Goal: Information Seeking & Learning: Learn about a topic

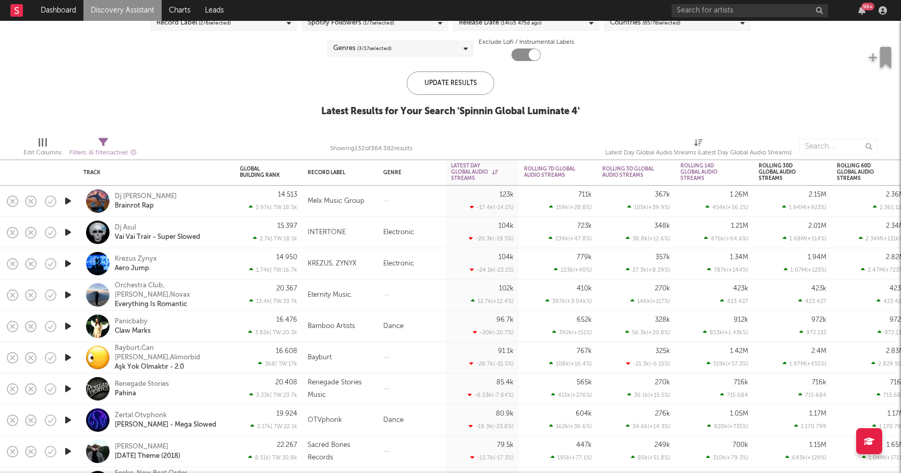
click at [68, 199] on icon "button" at bounding box center [68, 200] width 11 height 13
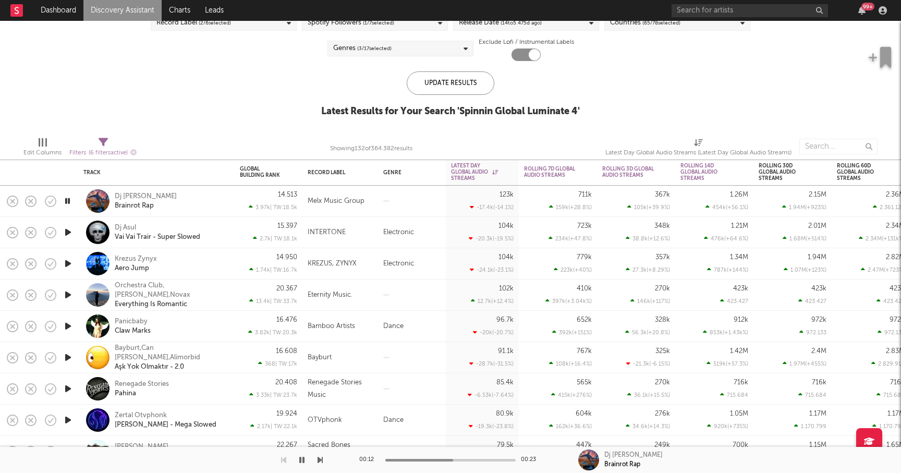
click at [71, 232] on icon "button" at bounding box center [68, 232] width 11 height 13
click at [67, 266] on icon "button" at bounding box center [68, 263] width 11 height 13
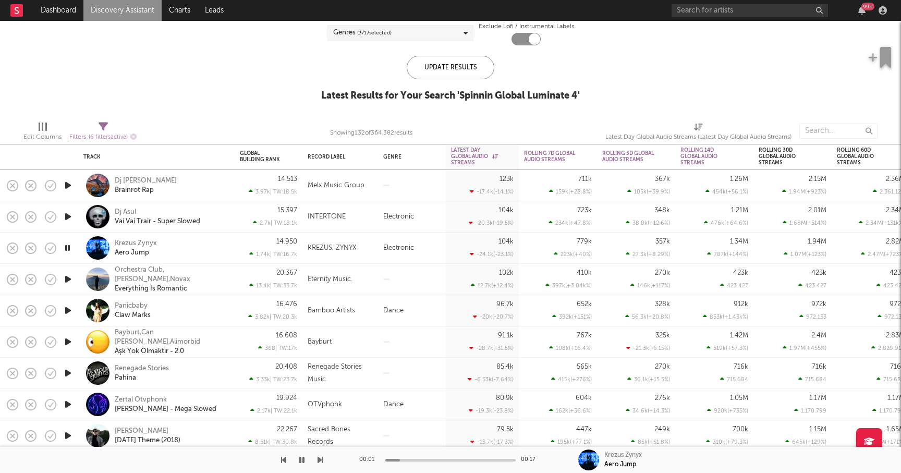
click at [70, 309] on icon "button" at bounding box center [68, 310] width 11 height 13
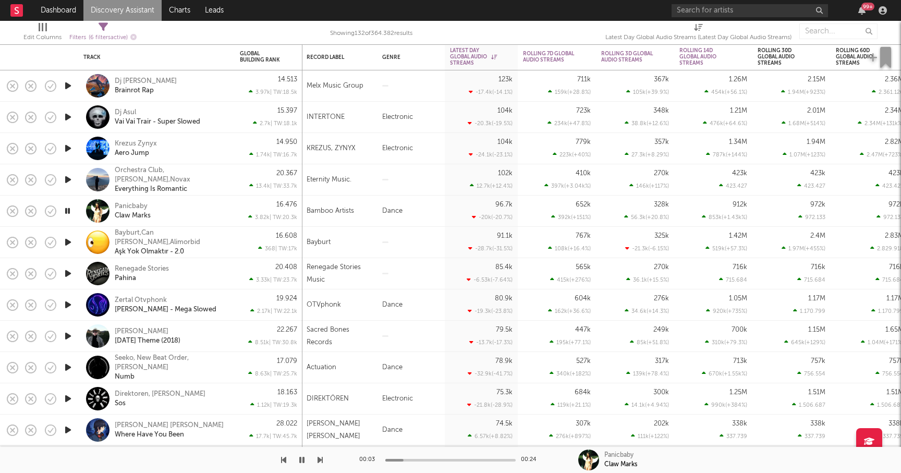
click at [69, 237] on icon "button" at bounding box center [68, 242] width 11 height 13
click at [320, 456] on icon "button" at bounding box center [320, 460] width 5 height 8
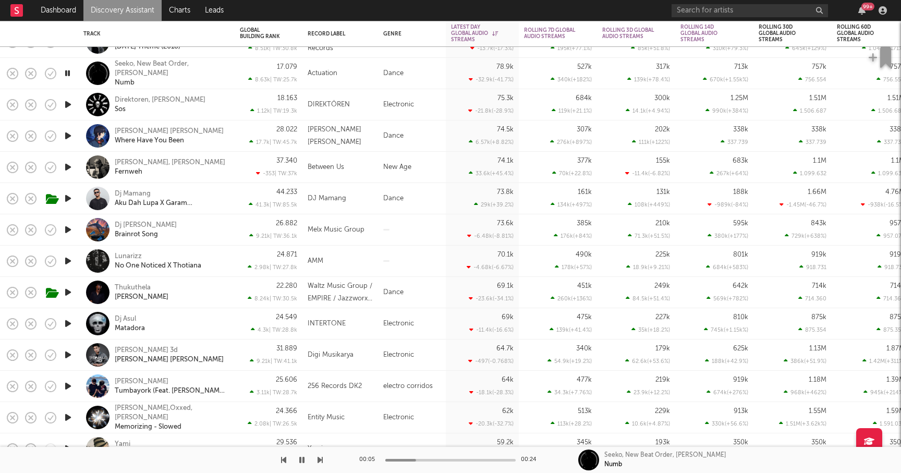
click at [320, 461] on icon "button" at bounding box center [320, 460] width 5 height 8
click at [136, 99] on div "Direktoren, [PERSON_NAME]" at bounding box center [160, 99] width 91 height 9
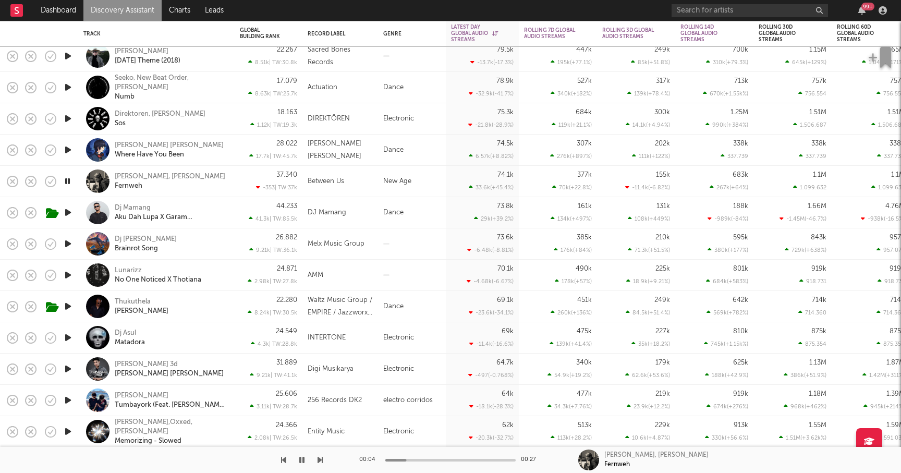
click at [68, 116] on icon "button" at bounding box center [68, 118] width 11 height 13
click at [68, 118] on icon "button" at bounding box center [68, 118] width 10 height 13
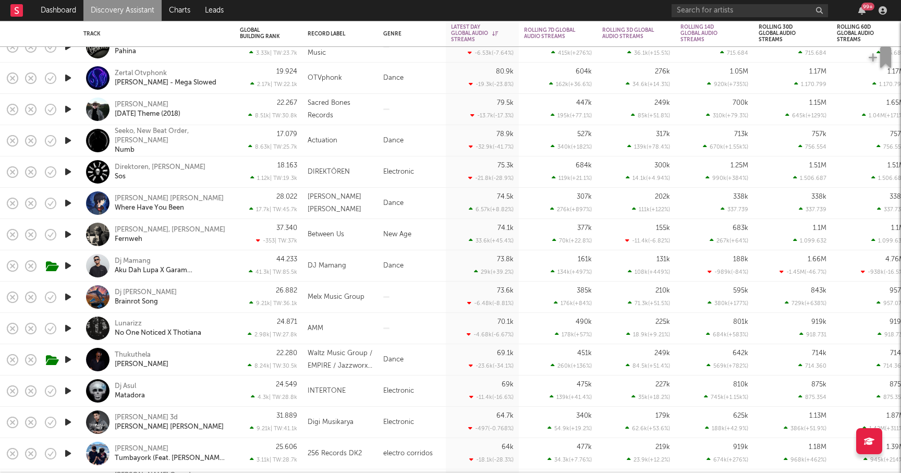
click at [67, 172] on icon "button" at bounding box center [68, 171] width 11 height 13
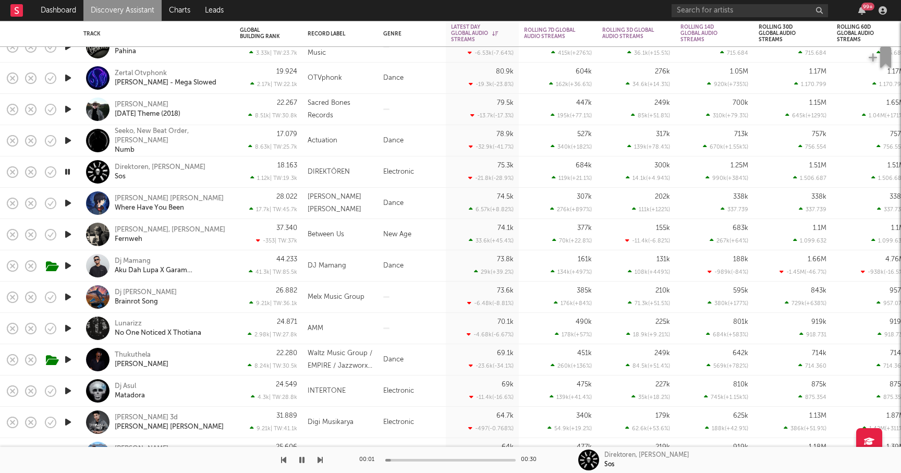
click at [67, 172] on icon "button" at bounding box center [68, 171] width 10 height 13
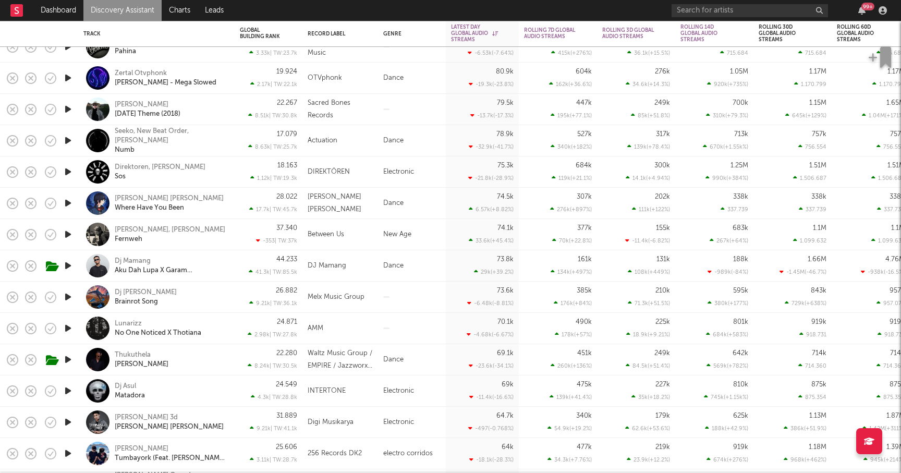
click at [67, 172] on icon "button" at bounding box center [68, 171] width 11 height 13
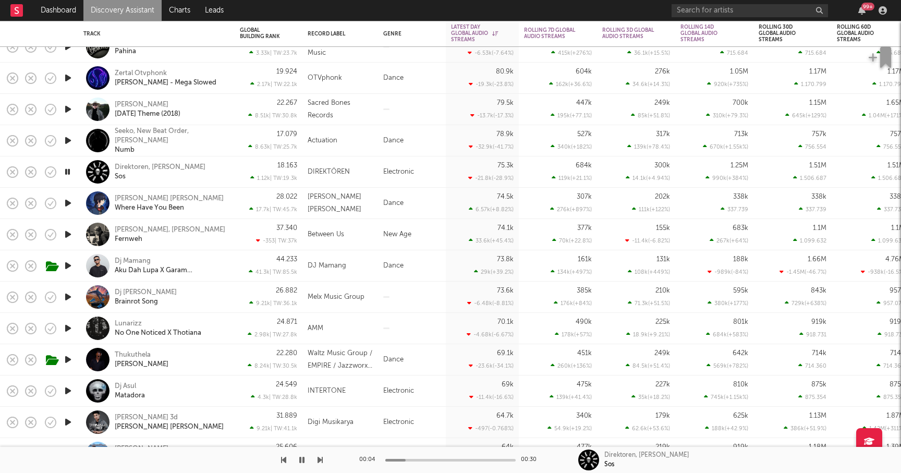
click at [317, 456] on div at bounding box center [161, 460] width 323 height 26
click at [323, 461] on div "00:05 00:30 Direktoren, [PERSON_NAME] Sos" at bounding box center [450, 460] width 901 height 26
click at [323, 461] on div "00:06 00:30 Direktoren, [PERSON_NAME] Sos" at bounding box center [450, 460] width 901 height 26
click at [319, 458] on icon "button" at bounding box center [320, 460] width 5 height 8
click at [449, 461] on div at bounding box center [450, 460] width 130 height 3
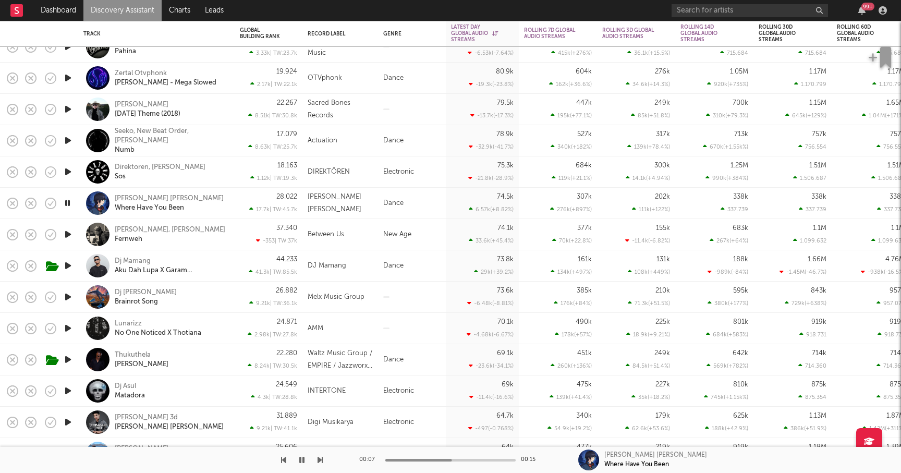
click at [472, 460] on div at bounding box center [450, 460] width 130 height 3
click at [498, 459] on div at bounding box center [450, 460] width 130 height 3
click at [321, 459] on icon "button" at bounding box center [320, 460] width 5 height 8
click at [321, 460] on icon "button" at bounding box center [320, 460] width 5 height 8
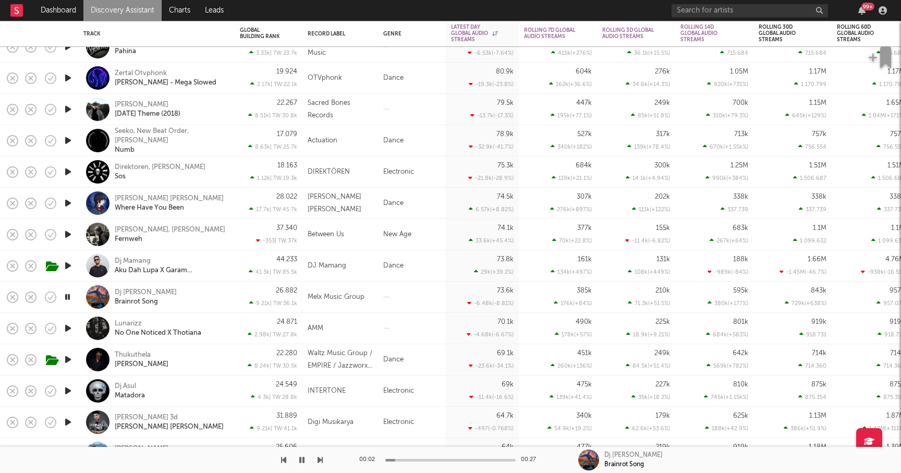
click at [321, 460] on icon "button" at bounding box center [320, 460] width 5 height 8
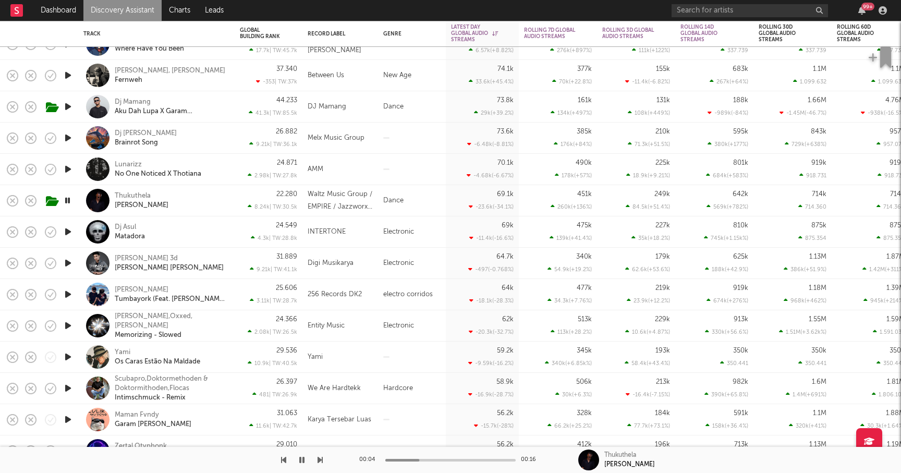
click at [319, 458] on icon "button" at bounding box center [320, 460] width 5 height 8
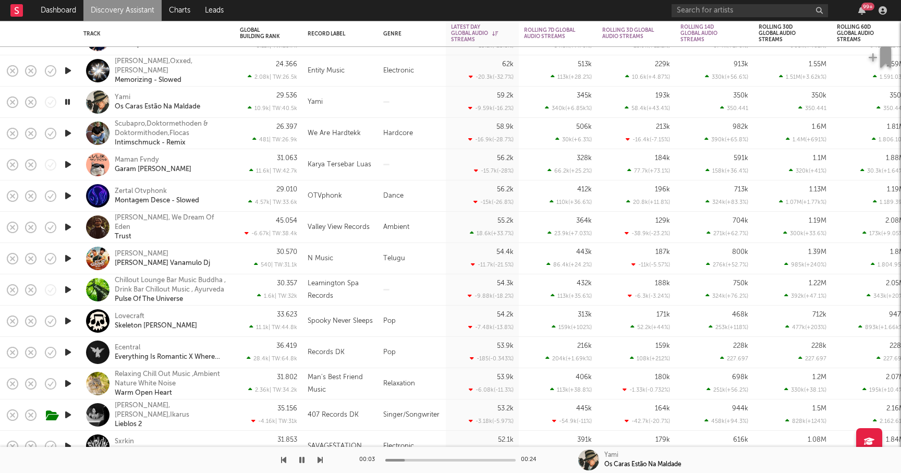
click at [319, 458] on icon "button" at bounding box center [320, 460] width 5 height 8
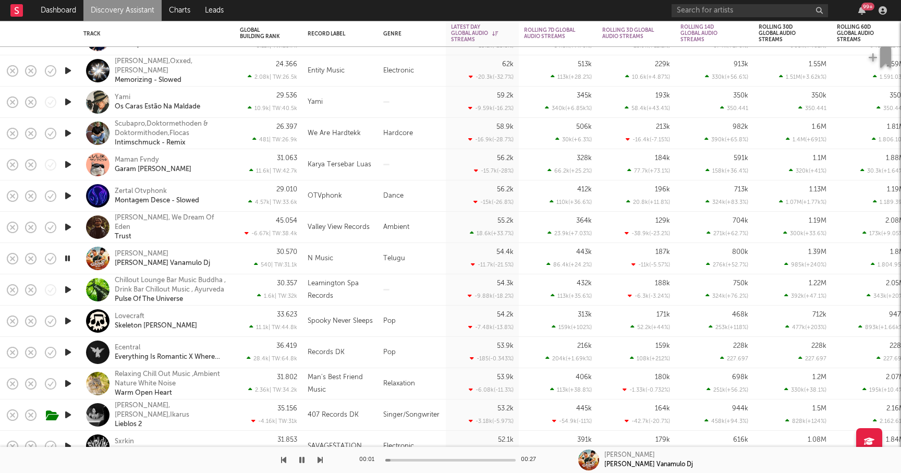
click at [319, 458] on icon "button" at bounding box center [320, 460] width 5 height 8
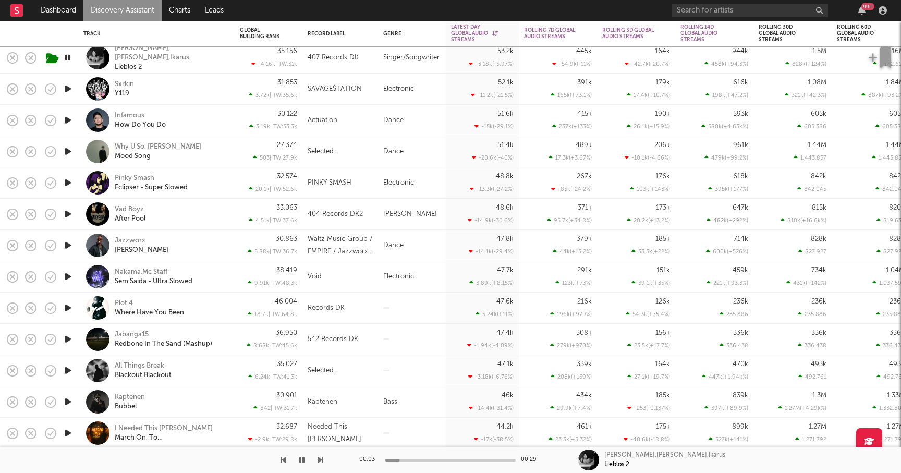
click at [321, 458] on icon "button" at bounding box center [320, 460] width 5 height 8
click at [321, 457] on icon "button" at bounding box center [320, 460] width 5 height 8
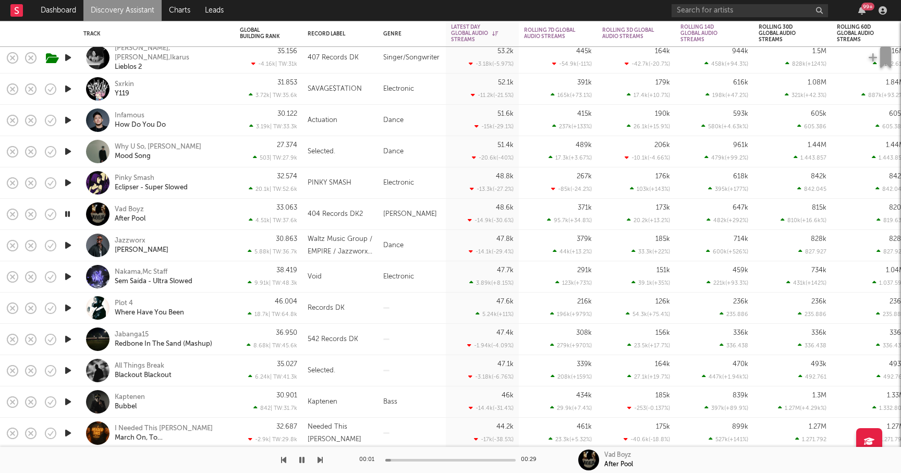
click at [321, 457] on icon "button" at bounding box center [320, 460] width 5 height 8
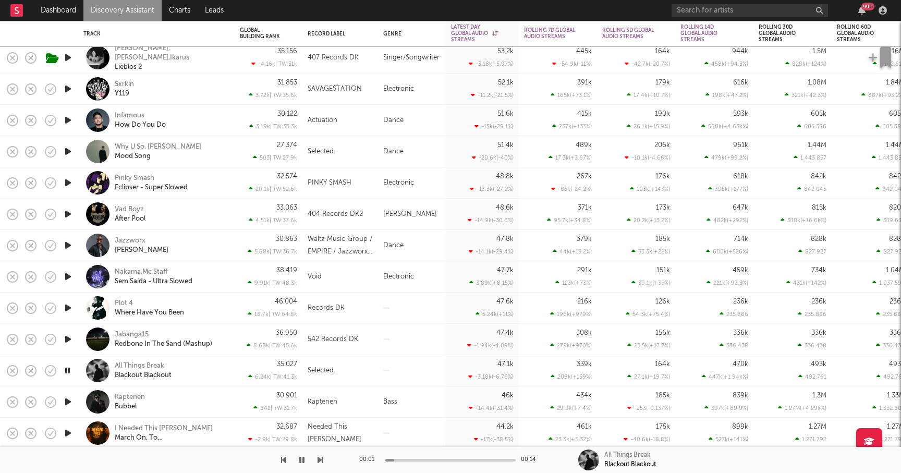
click at [321, 457] on icon "button" at bounding box center [320, 460] width 5 height 8
click at [321, 458] on icon "button" at bounding box center [320, 460] width 5 height 8
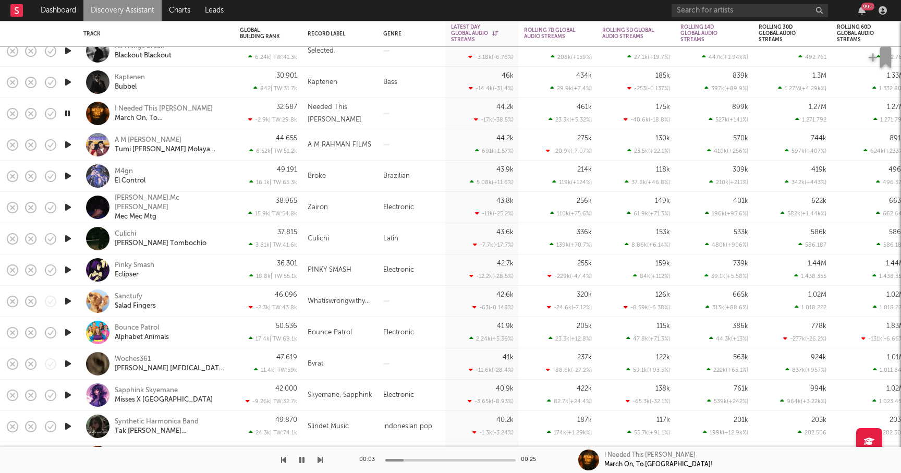
click at [325, 458] on div "00:03 00:25 I Needed This [PERSON_NAME] March On, To [GEOGRAPHIC_DATA]!" at bounding box center [450, 460] width 901 height 26
click at [319, 459] on icon "button" at bounding box center [320, 460] width 5 height 8
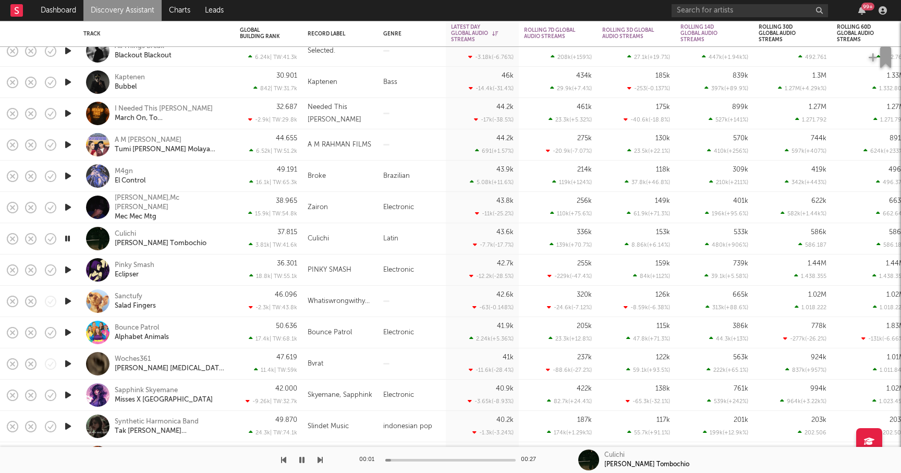
click at [319, 459] on icon "button" at bounding box center [320, 460] width 5 height 8
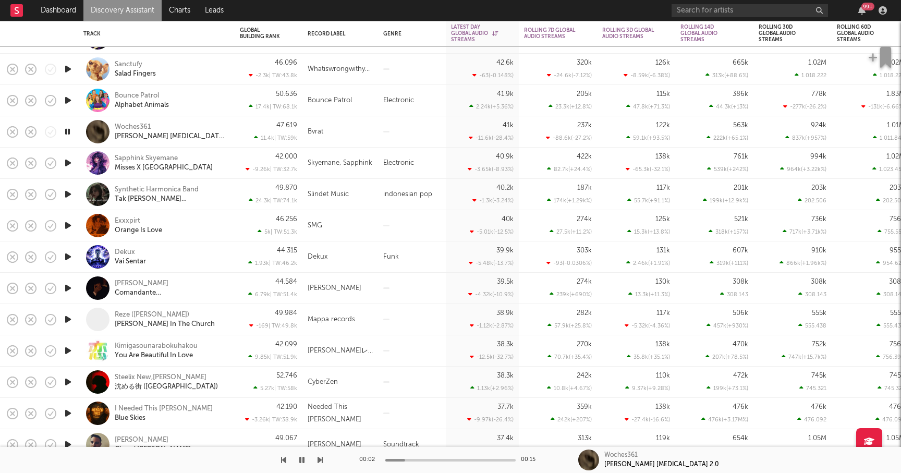
click at [321, 459] on icon "button" at bounding box center [320, 460] width 5 height 8
click at [321, 458] on icon "button" at bounding box center [320, 460] width 5 height 8
click at [321, 459] on icon "button" at bounding box center [320, 460] width 5 height 8
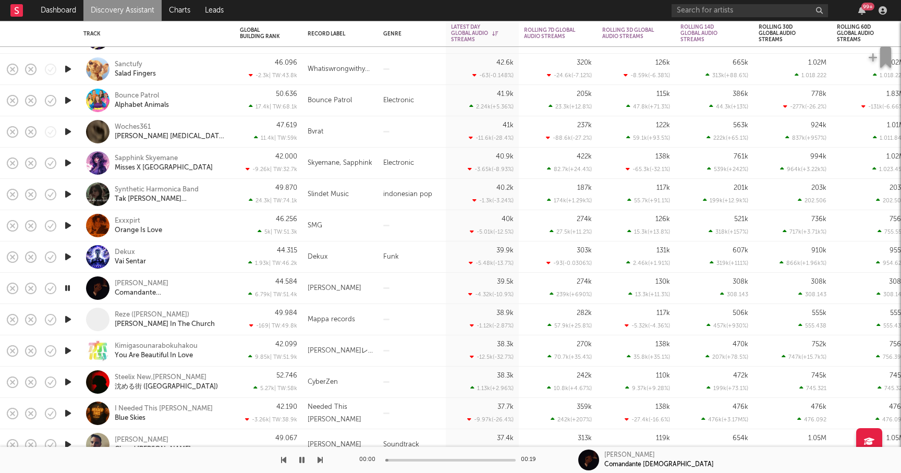
click at [321, 459] on icon "button" at bounding box center [320, 460] width 5 height 8
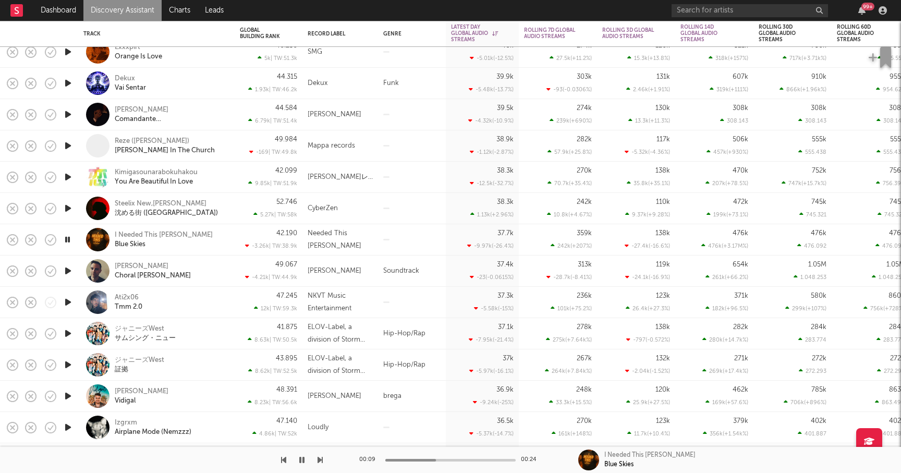
click at [444, 460] on div at bounding box center [450, 460] width 130 height 3
click at [457, 459] on div at bounding box center [450, 460] width 130 height 3
click at [481, 457] on div "00:13 00:24" at bounding box center [450, 460] width 183 height 26
click at [320, 456] on icon "button" at bounding box center [320, 460] width 5 height 8
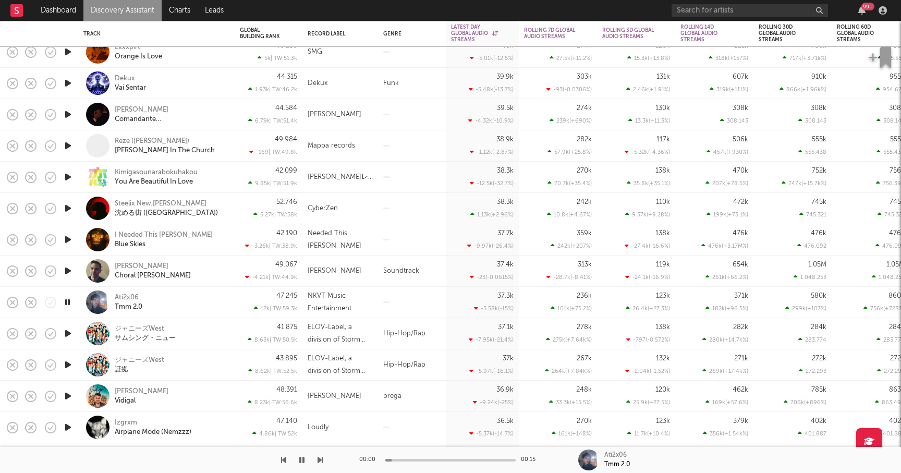
click at [320, 456] on icon "button" at bounding box center [320, 460] width 5 height 8
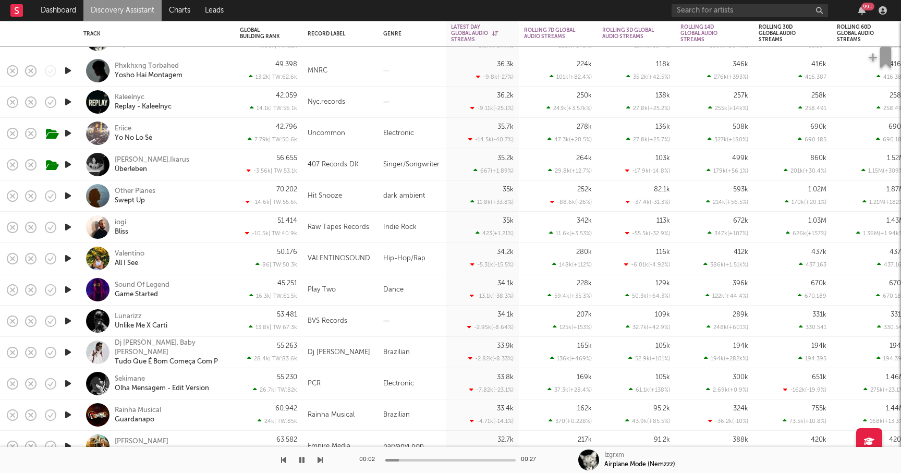
click at [321, 460] on icon "button" at bounding box center [320, 460] width 5 height 8
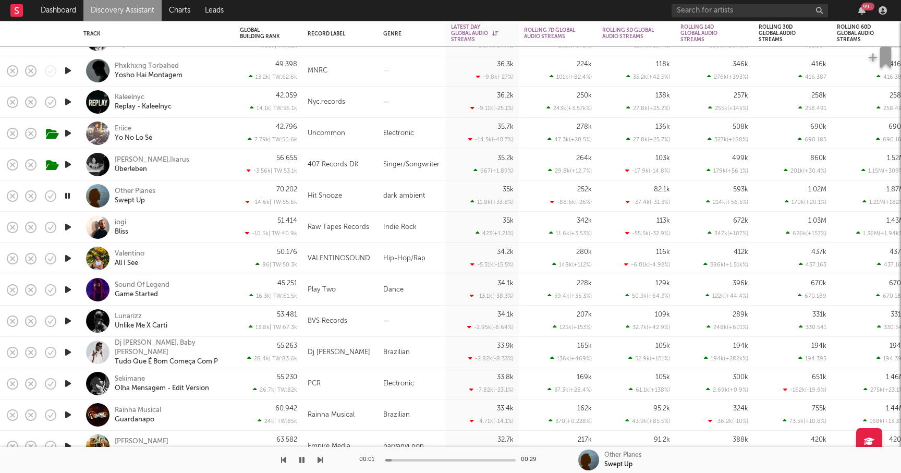
click at [321, 460] on icon "button" at bounding box center [320, 460] width 5 height 8
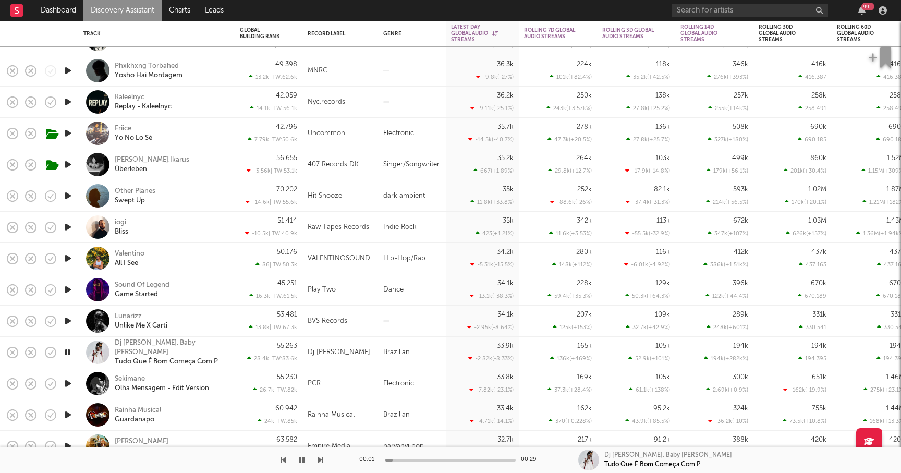
click at [321, 460] on icon "button" at bounding box center [320, 460] width 5 height 8
click at [322, 461] on icon "button" at bounding box center [320, 460] width 5 height 8
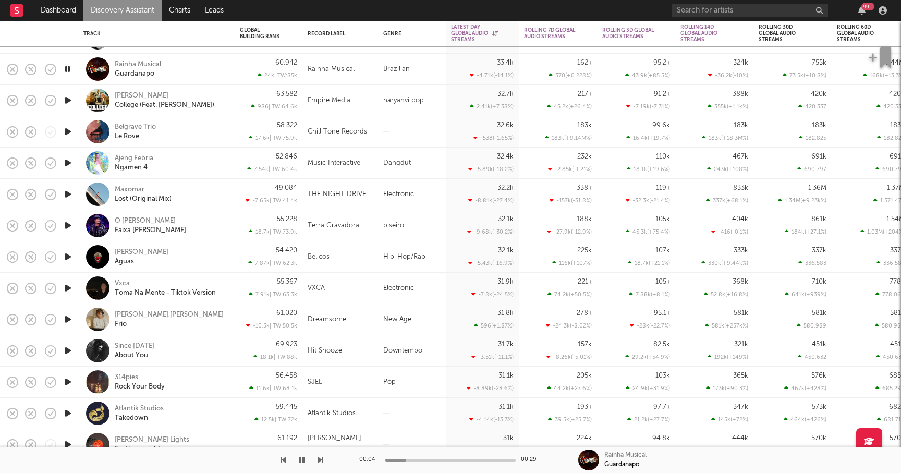
click at [322, 456] on icon "button" at bounding box center [320, 460] width 5 height 8
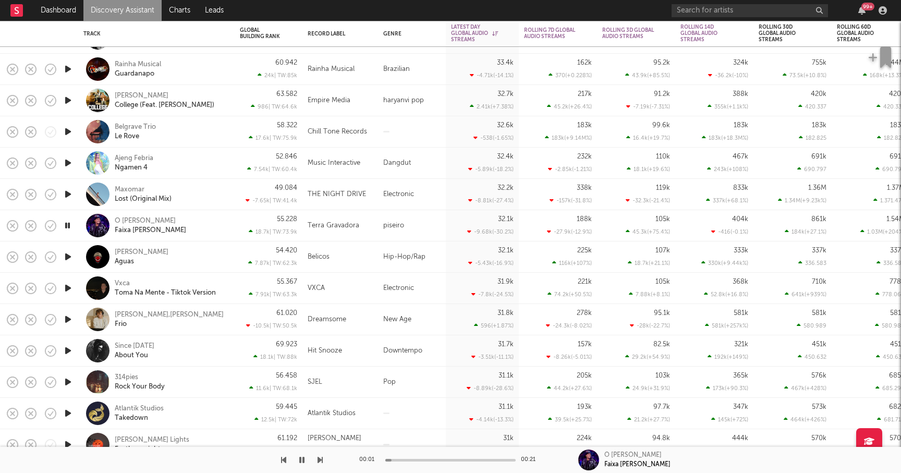
click at [322, 456] on icon "button" at bounding box center [320, 460] width 5 height 8
click at [321, 456] on icon "button" at bounding box center [320, 460] width 5 height 8
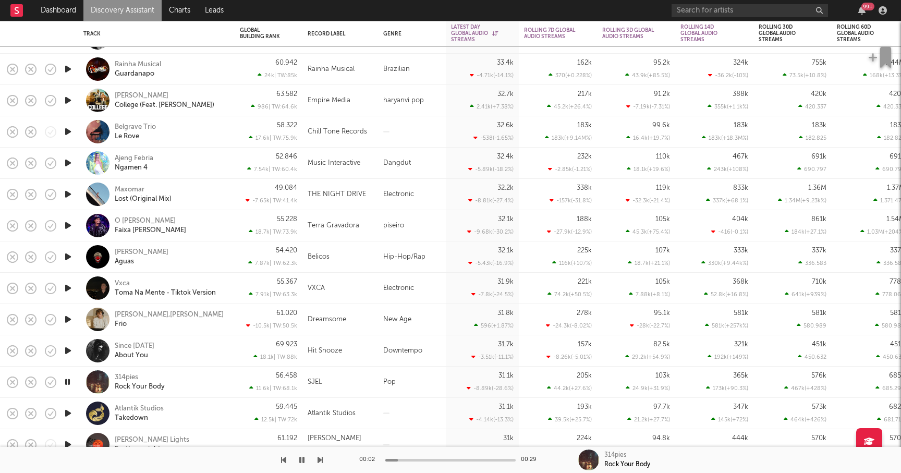
click at [321, 456] on icon "button" at bounding box center [320, 460] width 5 height 8
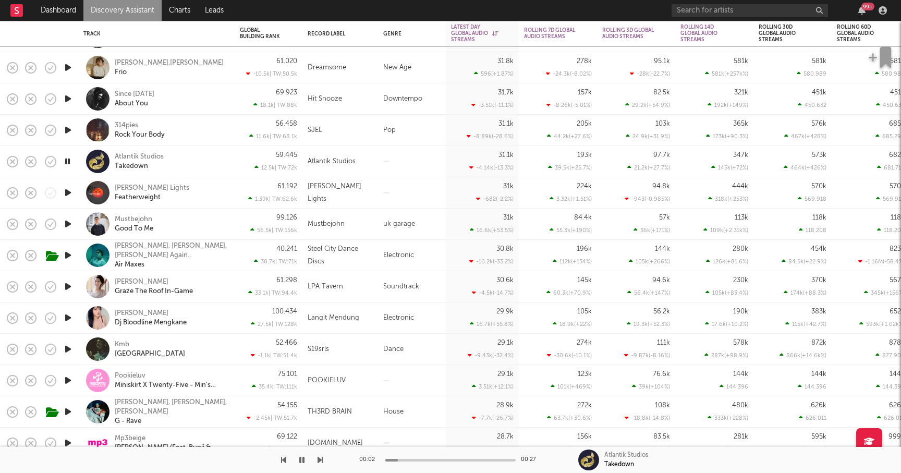
click at [321, 457] on icon "button" at bounding box center [320, 460] width 5 height 8
click at [318, 457] on icon "button" at bounding box center [320, 460] width 5 height 8
click at [410, 458] on div "00:03 00:27" at bounding box center [450, 460] width 183 height 26
click at [418, 459] on div at bounding box center [450, 460] width 130 height 3
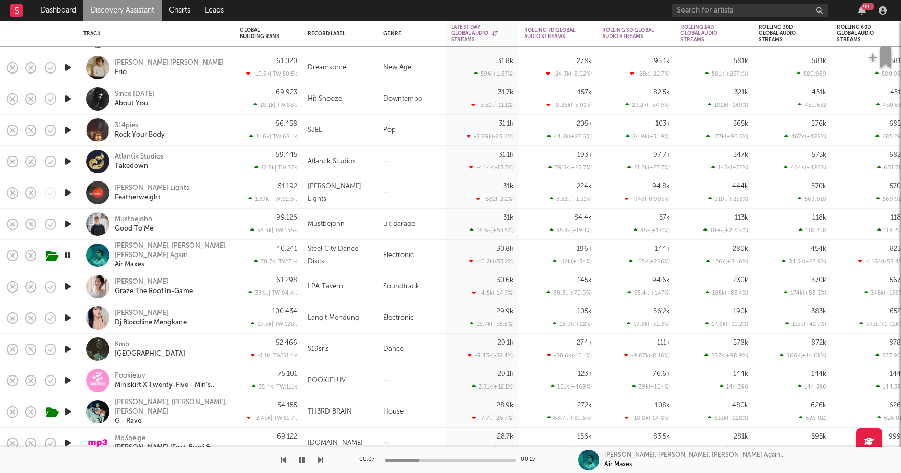
click at [438, 458] on div "00:07 00:27" at bounding box center [450, 460] width 183 height 26
click at [446, 460] on div at bounding box center [450, 460] width 130 height 3
click at [471, 459] on div at bounding box center [450, 460] width 130 height 3
click at [323, 458] on div "00:25 00:27 [PERSON_NAME], [PERSON_NAME], [PERSON_NAME] Again.. Air Maxes" at bounding box center [450, 460] width 901 height 26
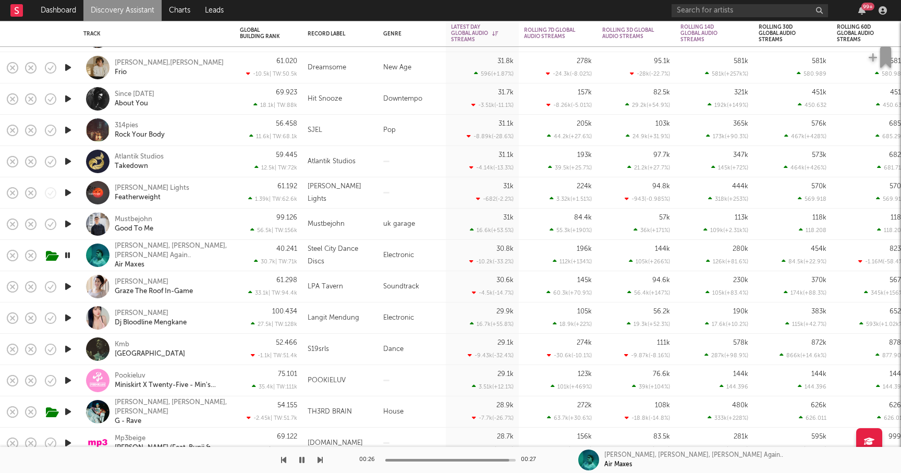
click at [321, 460] on icon "button" at bounding box center [320, 460] width 5 height 8
click at [321, 459] on icon "button" at bounding box center [320, 460] width 5 height 8
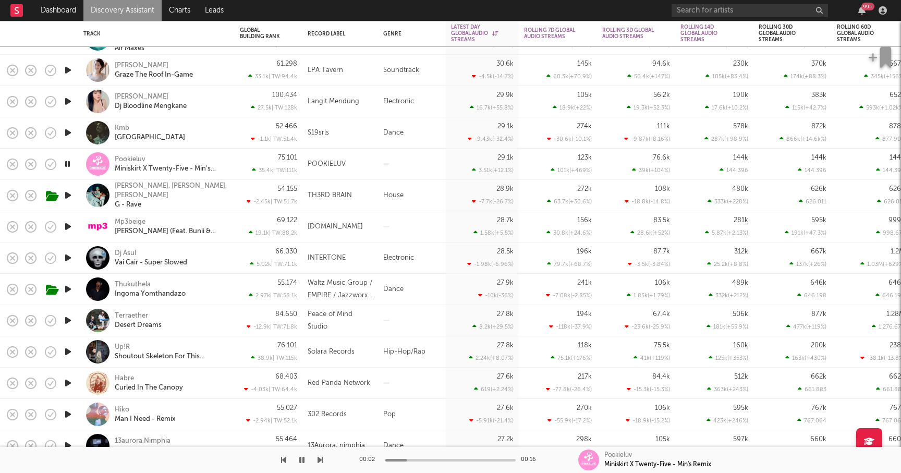
click at [323, 454] on div "00:02 00:16 Pookieluv Miniskirt X Twenty-Five - Min's Remix" at bounding box center [450, 460] width 901 height 26
click at [318, 461] on icon "button" at bounding box center [320, 460] width 5 height 8
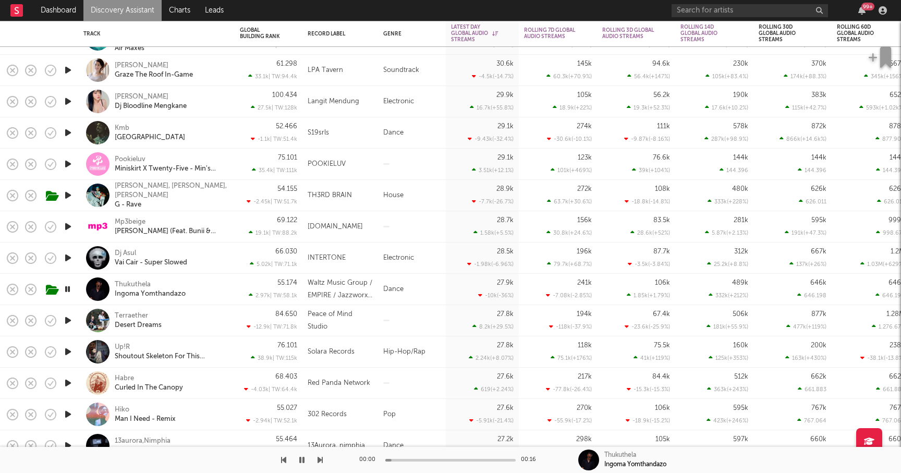
click at [318, 461] on icon "button" at bounding box center [320, 460] width 5 height 8
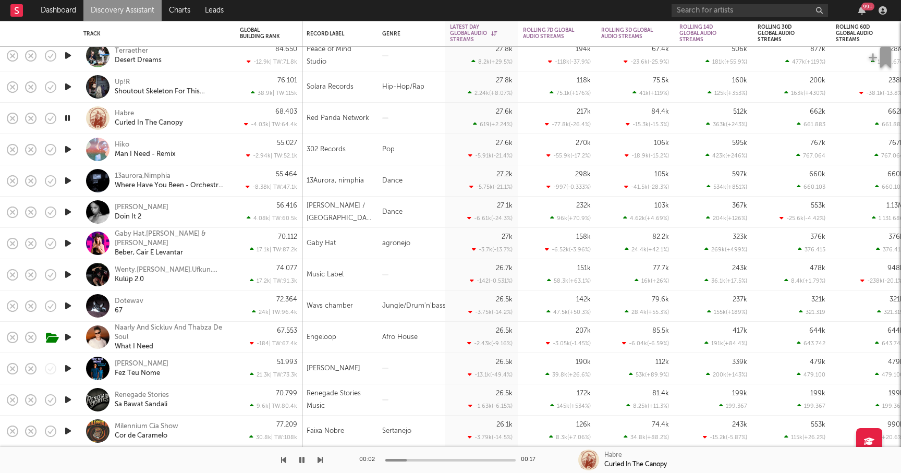
click at [320, 458] on icon "button" at bounding box center [320, 460] width 5 height 8
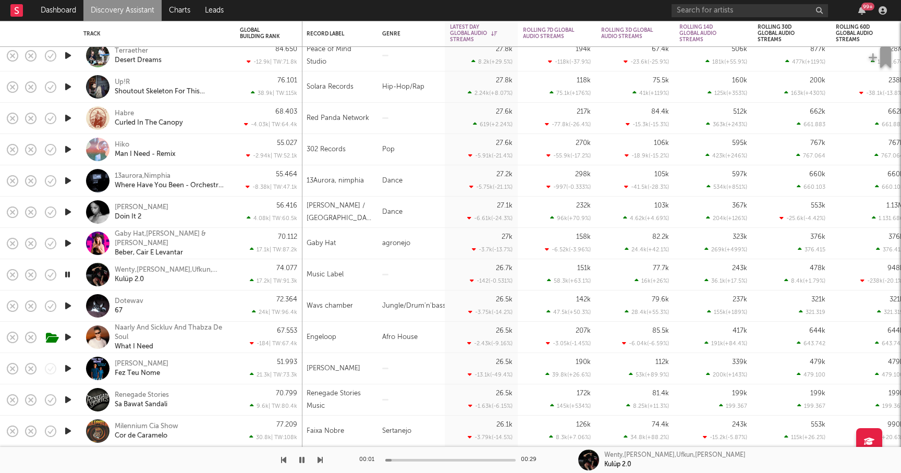
click at [320, 458] on icon "button" at bounding box center [320, 460] width 5 height 8
click at [285, 459] on icon "button" at bounding box center [283, 460] width 5 height 8
click at [159, 327] on div "Naarly And Sickluv And Thabza De Soul" at bounding box center [171, 332] width 112 height 19
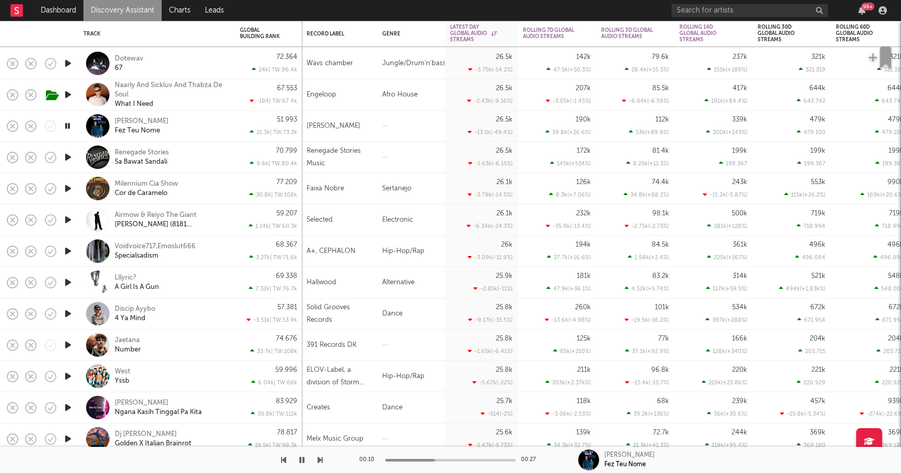
click at [319, 459] on icon "button" at bounding box center [320, 460] width 5 height 8
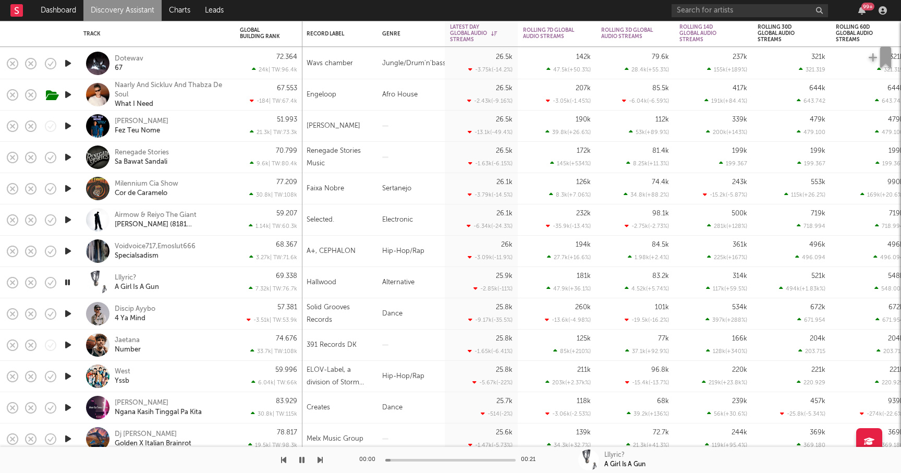
click at [319, 459] on icon "button" at bounding box center [320, 460] width 5 height 8
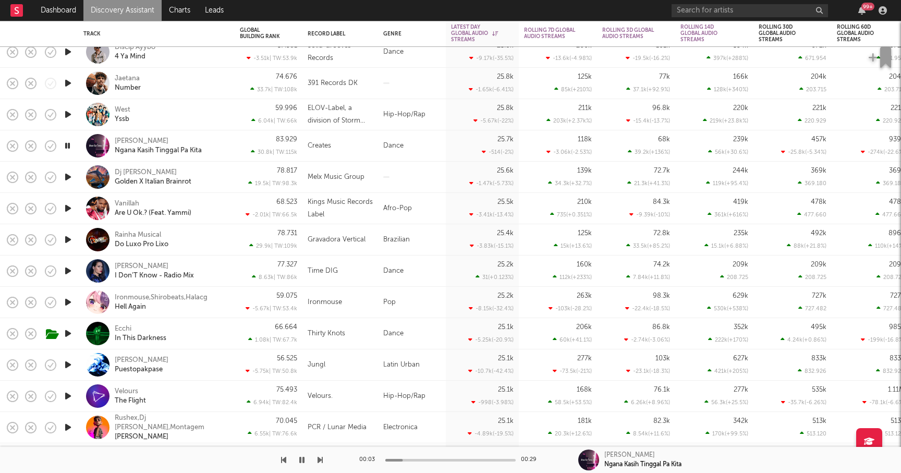
click at [319, 459] on icon "button" at bounding box center [320, 460] width 5 height 8
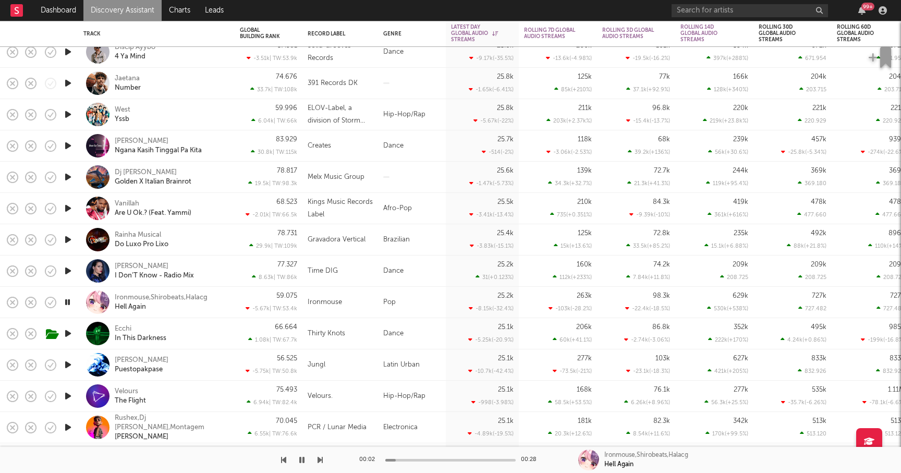
click at [319, 459] on icon "button" at bounding box center [320, 460] width 5 height 8
click at [319, 458] on icon "button" at bounding box center [320, 460] width 5 height 8
click at [319, 459] on icon "button" at bounding box center [320, 460] width 5 height 8
click at [319, 458] on icon "button" at bounding box center [320, 460] width 5 height 8
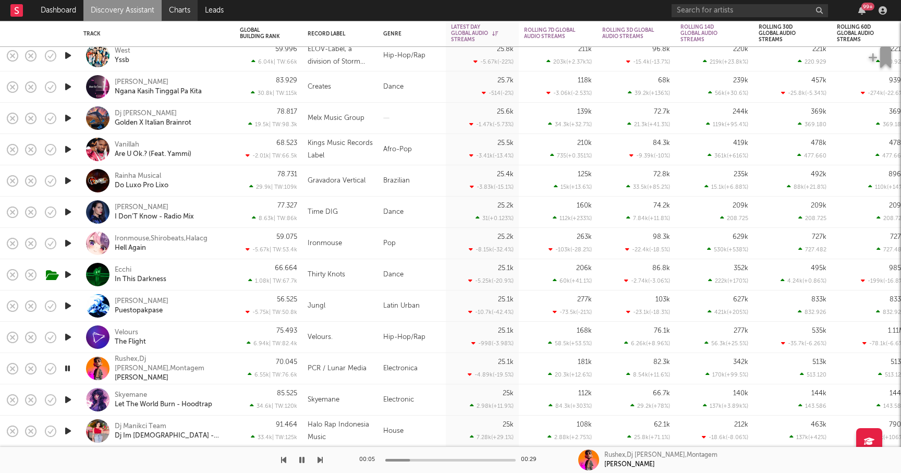
click at [189, 10] on link "Charts" at bounding box center [180, 10] width 36 height 21
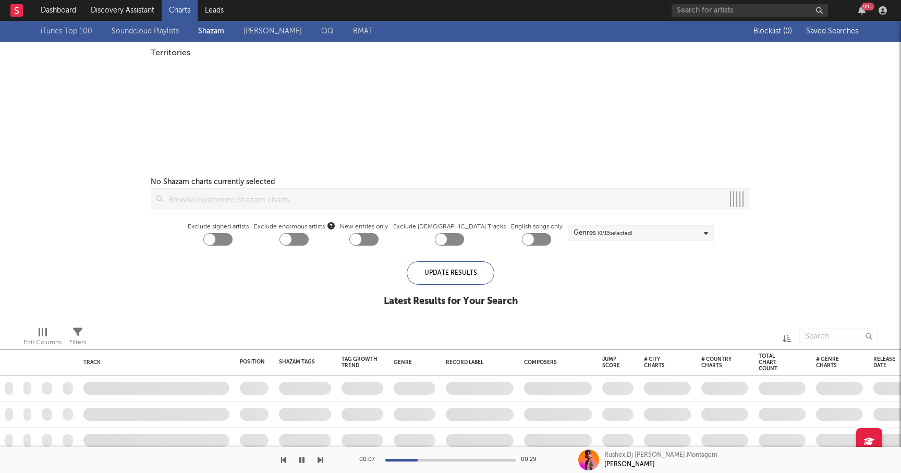
checkbox input "true"
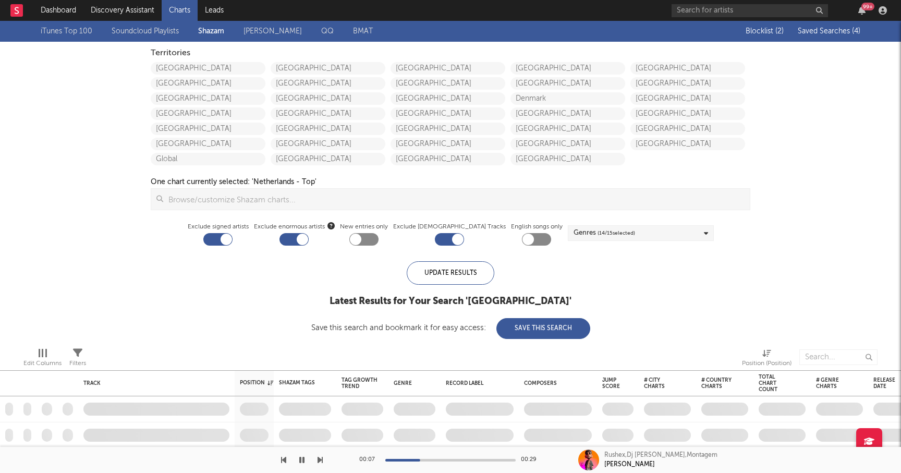
click at [302, 457] on icon "button" at bounding box center [301, 460] width 5 height 8
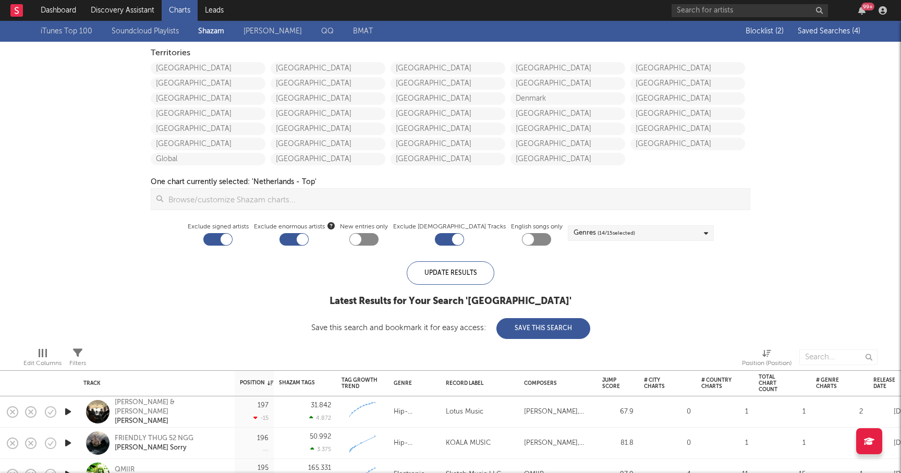
click at [819, 33] on span "Saved Searches ( 4 )" at bounding box center [829, 31] width 63 height 7
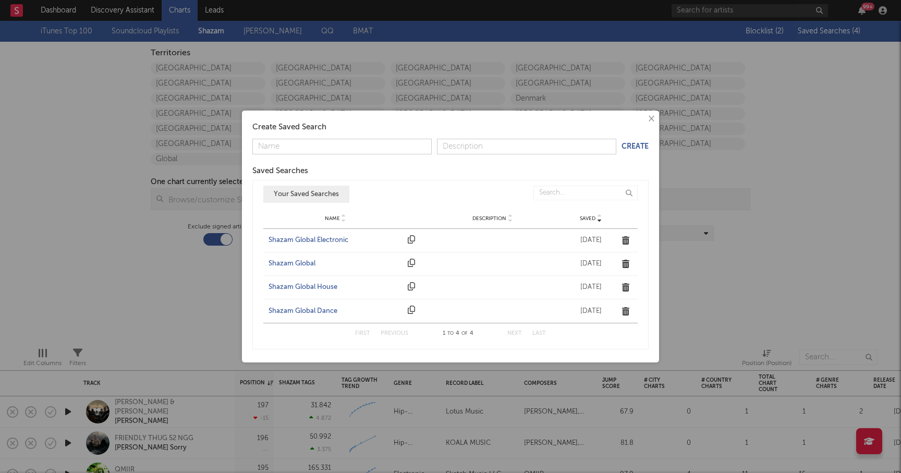
click at [303, 284] on div "Shazam Global House" at bounding box center [336, 287] width 134 height 10
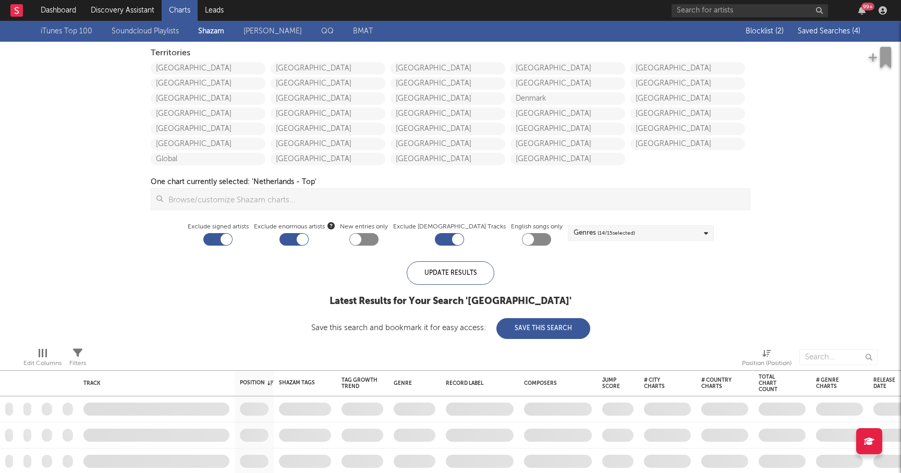
checkbox input "false"
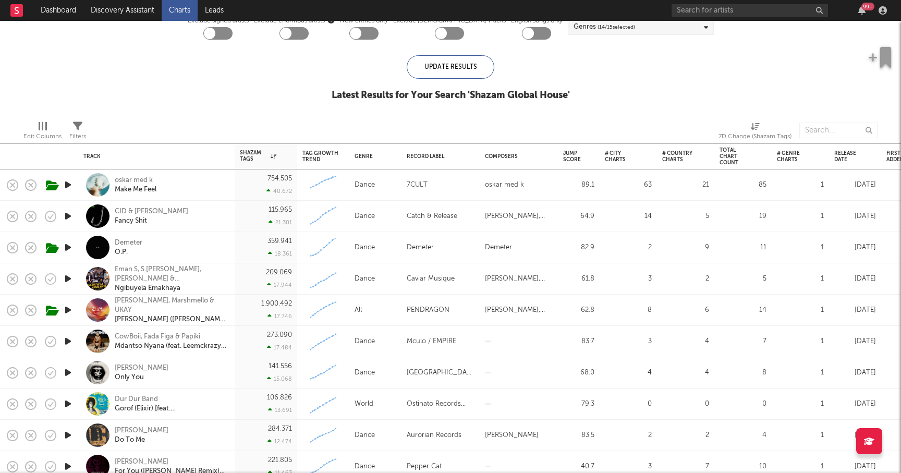
click at [71, 246] on icon "button" at bounding box center [68, 247] width 11 height 13
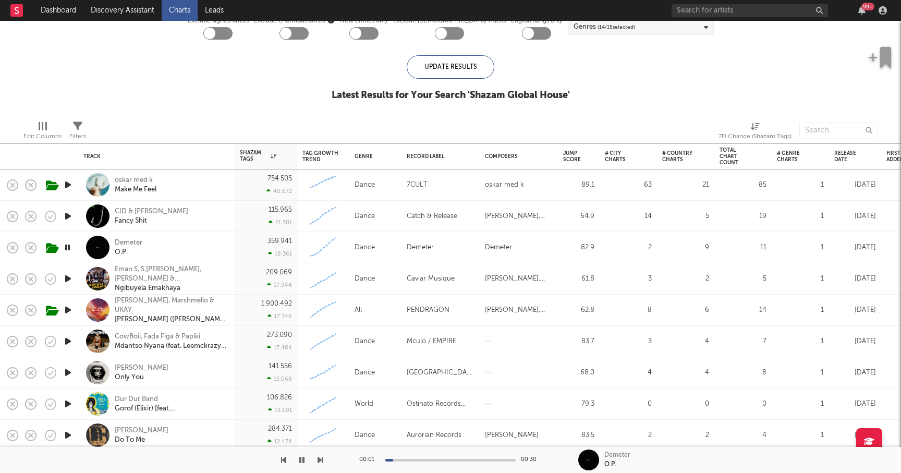
click at [408, 461] on div at bounding box center [450, 460] width 130 height 3
click at [423, 461] on div at bounding box center [450, 460] width 130 height 3
click at [444, 457] on div "00:08 00:30" at bounding box center [450, 460] width 183 height 26
click at [453, 461] on div "00:10 00:30" at bounding box center [450, 460] width 183 height 26
click at [471, 460] on div at bounding box center [450, 460] width 130 height 3
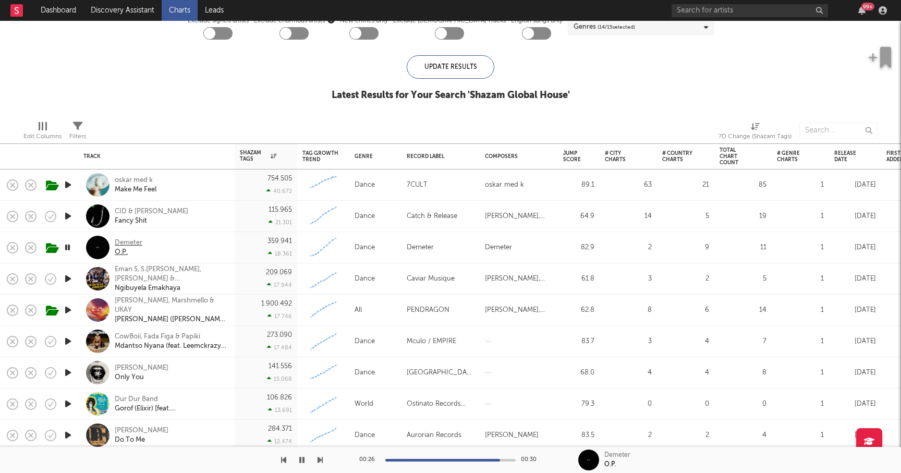
click at [133, 242] on div "Demeter" at bounding box center [129, 242] width 28 height 9
click at [321, 459] on icon "button" at bounding box center [320, 460] width 5 height 8
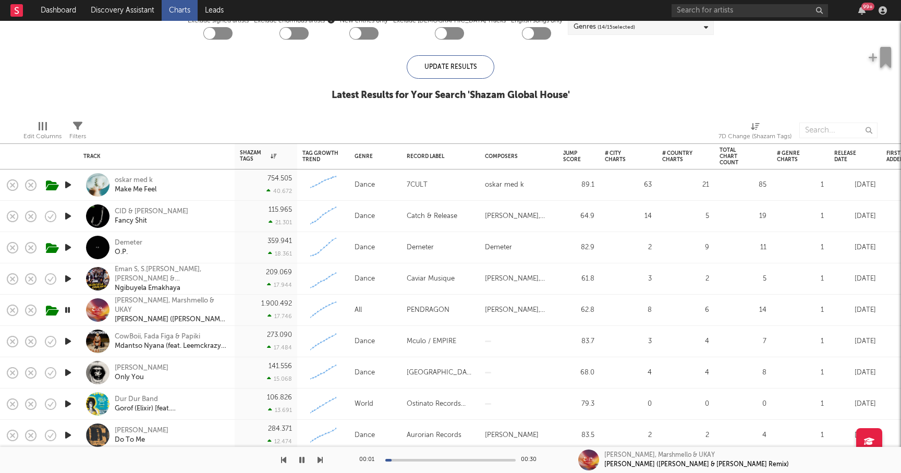
click at [321, 458] on icon "button" at bounding box center [320, 460] width 5 height 8
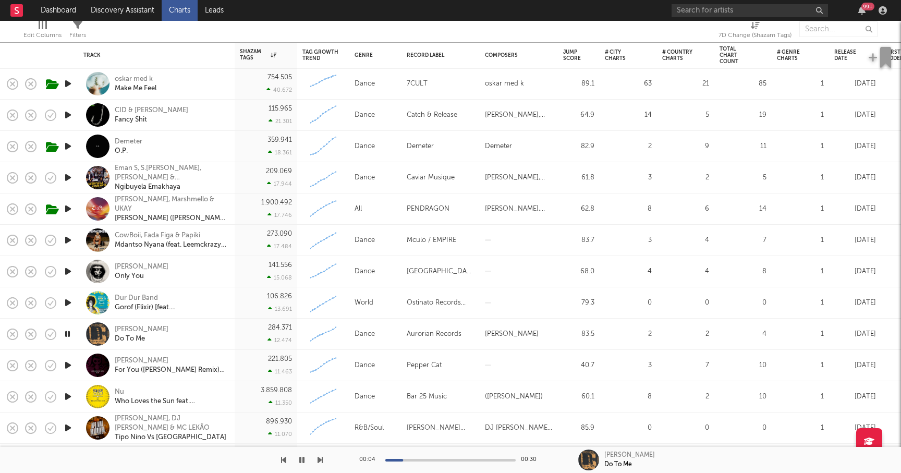
click at [69, 362] on icon "button" at bounding box center [68, 365] width 11 height 13
click at [67, 394] on icon "button" at bounding box center [68, 396] width 11 height 13
click at [67, 394] on icon "button" at bounding box center [68, 396] width 10 height 13
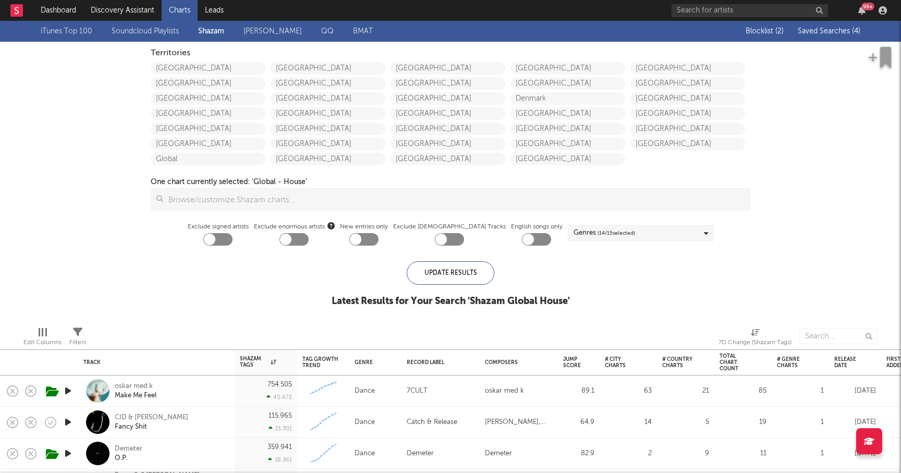
click at [831, 31] on span "Saved Searches ( 4 )" at bounding box center [829, 31] width 63 height 7
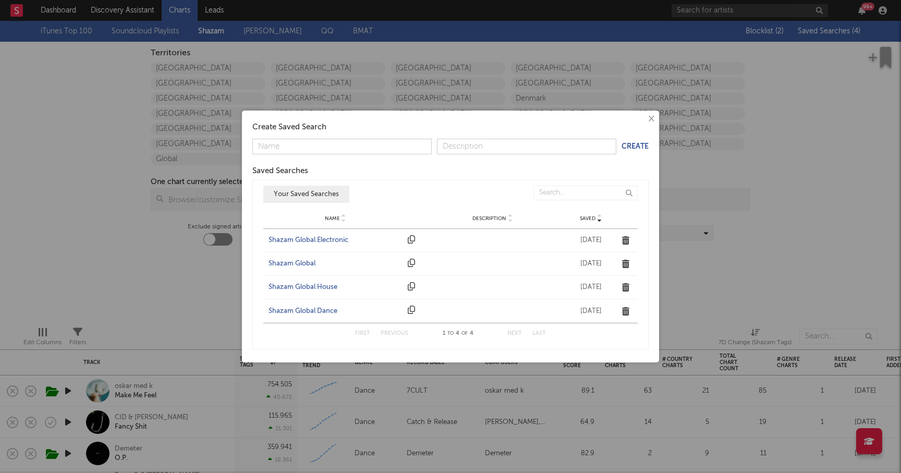
click at [309, 309] on div "Shazam Global Dance" at bounding box center [336, 311] width 134 height 10
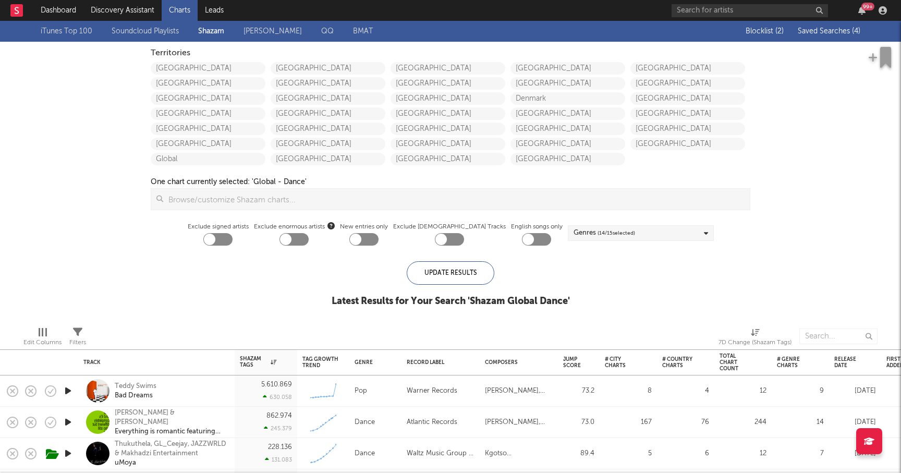
click at [832, 30] on span "Saved Searches ( 4 )" at bounding box center [829, 31] width 63 height 7
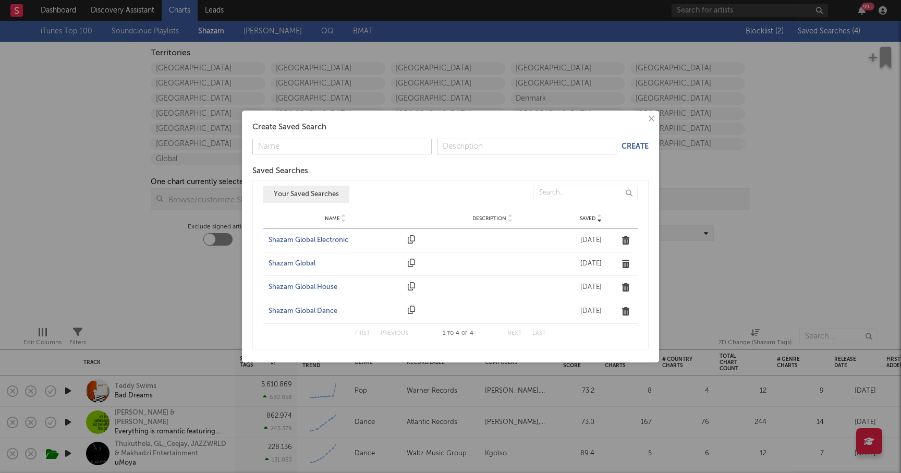
click at [293, 307] on div "Shazam Global Dance" at bounding box center [336, 311] width 134 height 10
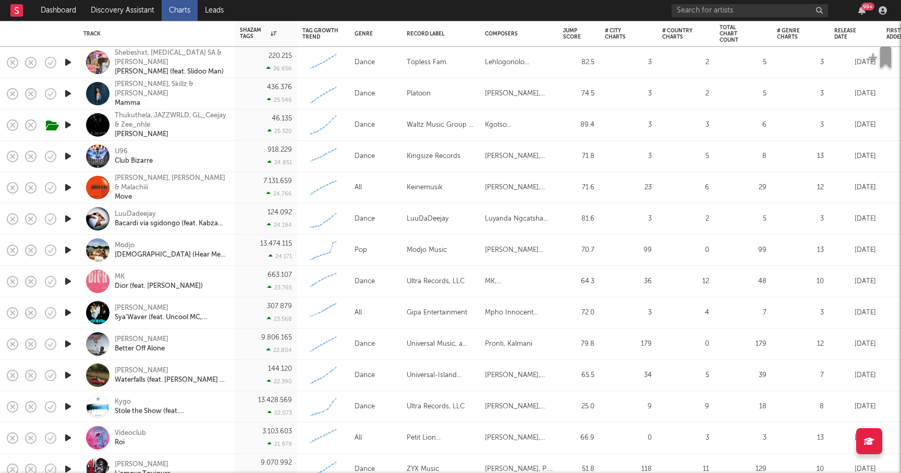
click at [67, 218] on icon "button" at bounding box center [68, 218] width 11 height 13
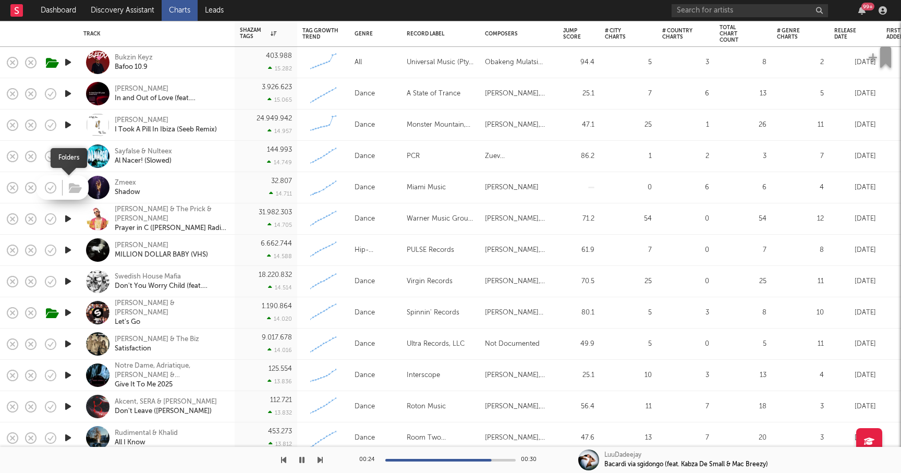
click at [65, 189] on span at bounding box center [74, 187] width 19 height 18
click at [67, 190] on icon "button" at bounding box center [68, 187] width 11 height 13
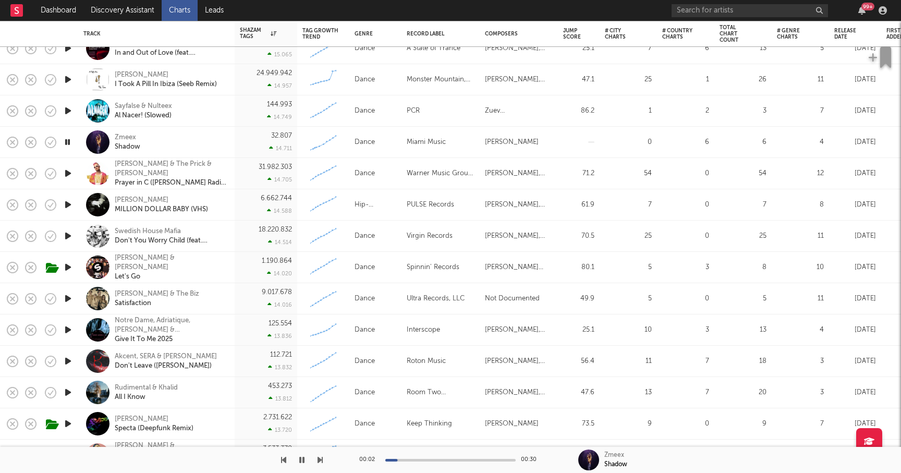
click at [67, 205] on icon "button" at bounding box center [68, 204] width 11 height 13
click at [66, 205] on icon "button" at bounding box center [68, 204] width 10 height 13
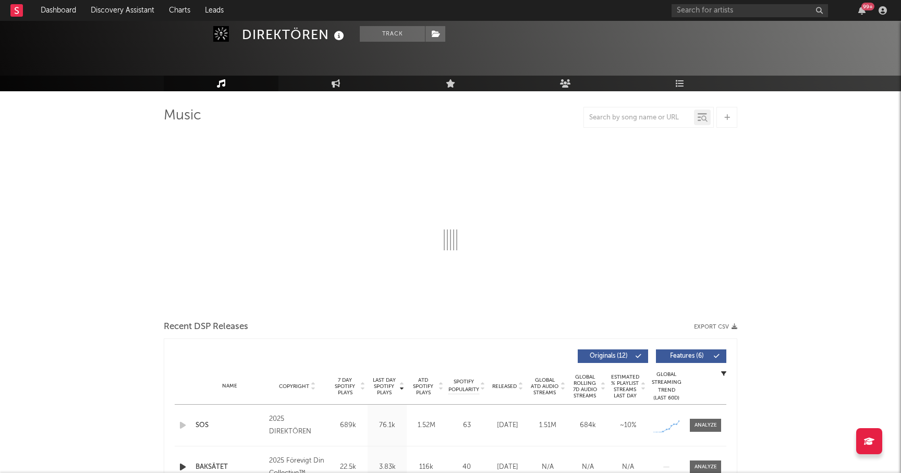
scroll to position [52, 0]
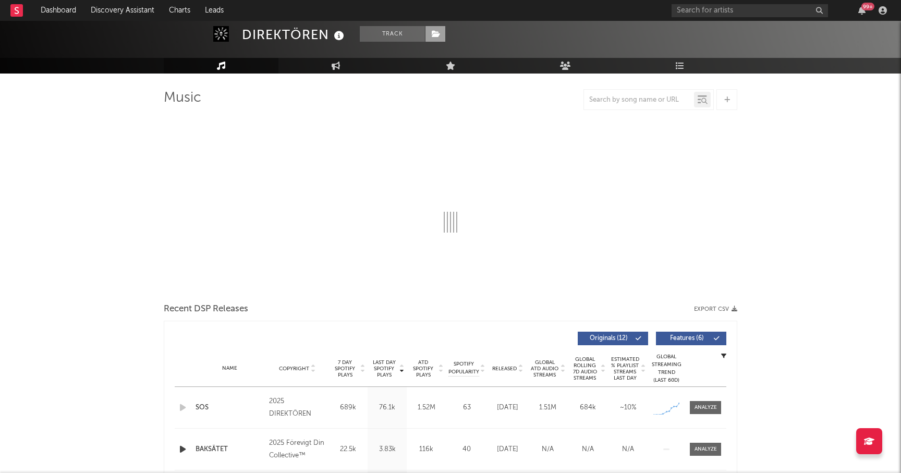
click at [435, 37] on icon at bounding box center [436, 33] width 9 height 7
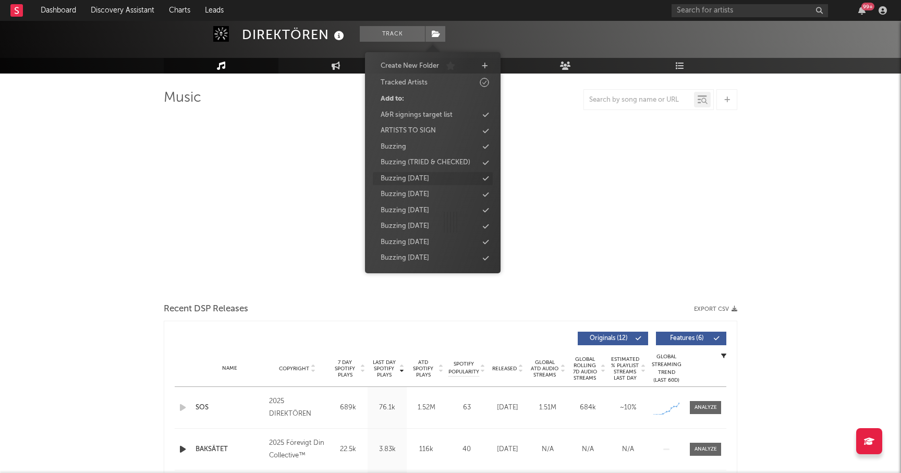
scroll to position [34, 0]
click at [419, 234] on div "Buzzing Oct 25" at bounding box center [405, 234] width 48 height 10
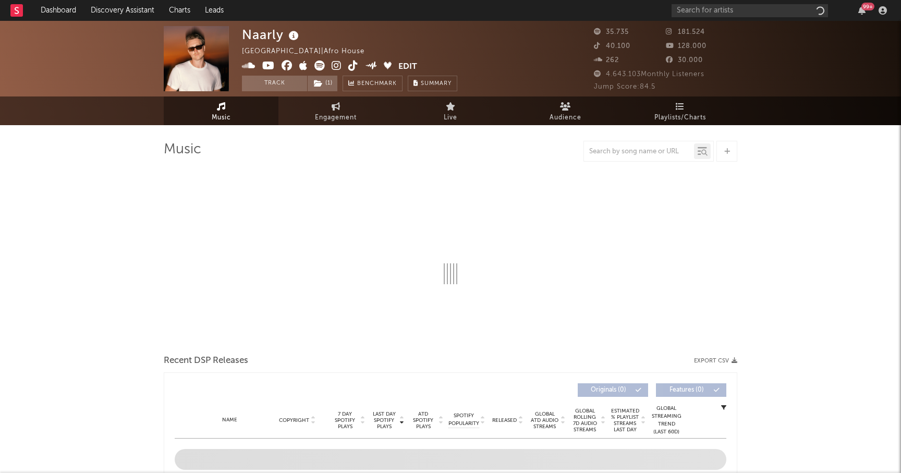
select select "6m"
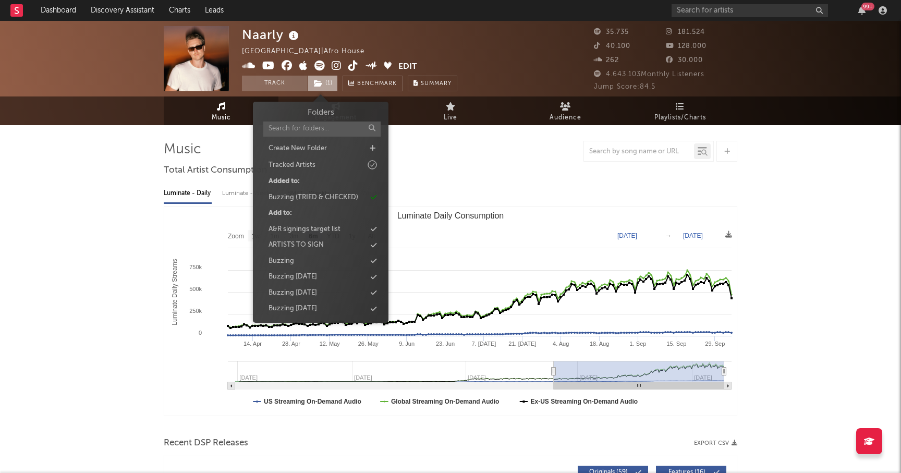
click at [329, 84] on span "( 1 )" at bounding box center [322, 84] width 31 height 16
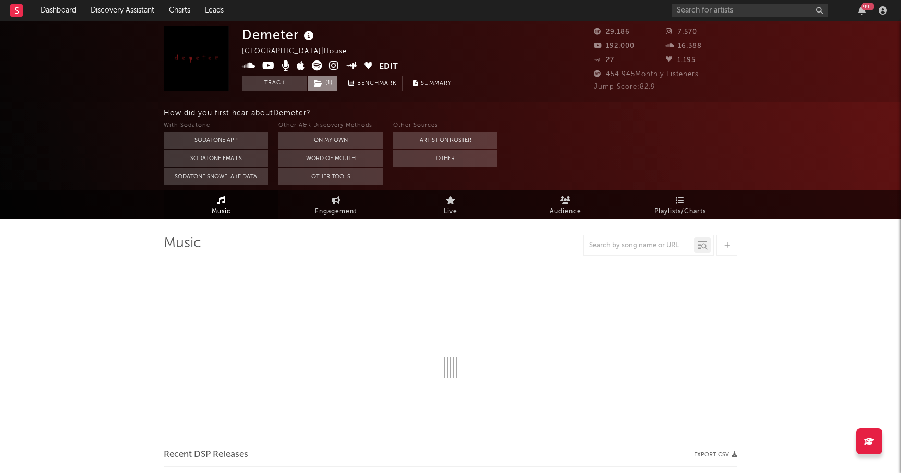
click at [330, 87] on span "( 1 )" at bounding box center [322, 84] width 31 height 16
